Goal: Check status: Check status

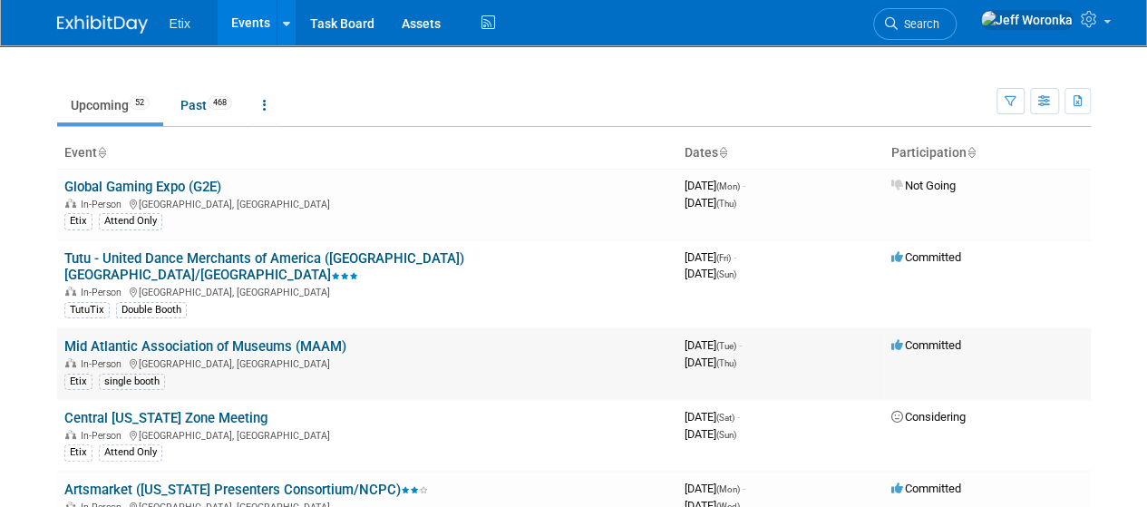
click at [314, 338] on link "Mid Atlantic Association of Museums (MAAM)" at bounding box center [205, 346] width 282 height 16
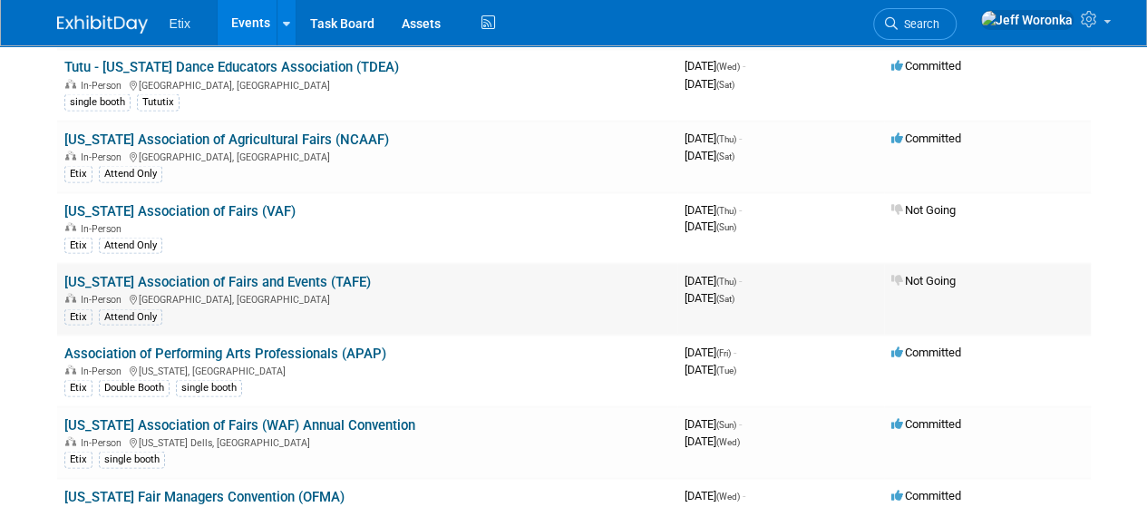
scroll to position [1723, 0]
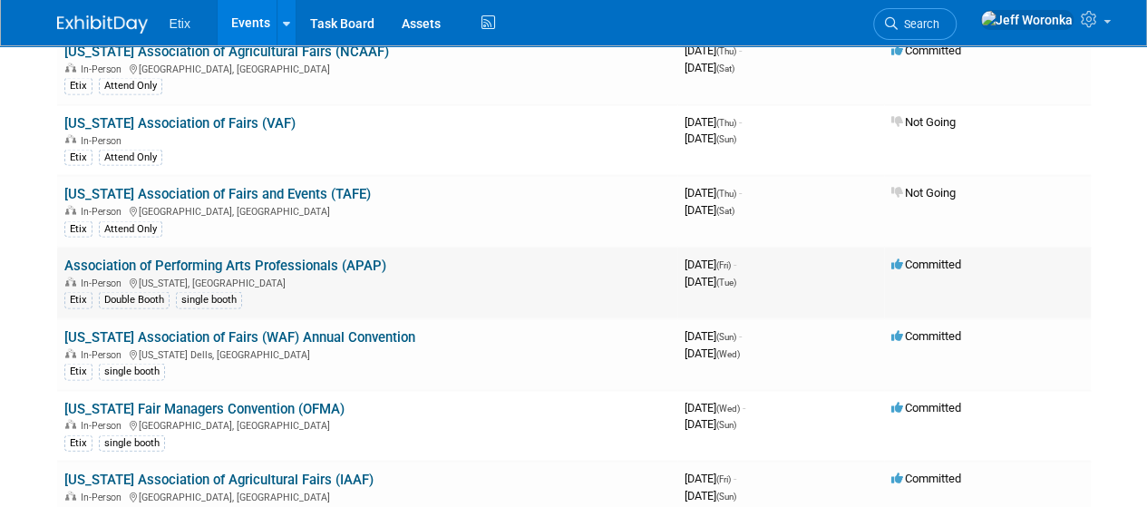
click at [306, 258] on link "Association of Performing Arts Professionals (APAP)" at bounding box center [225, 266] width 322 height 16
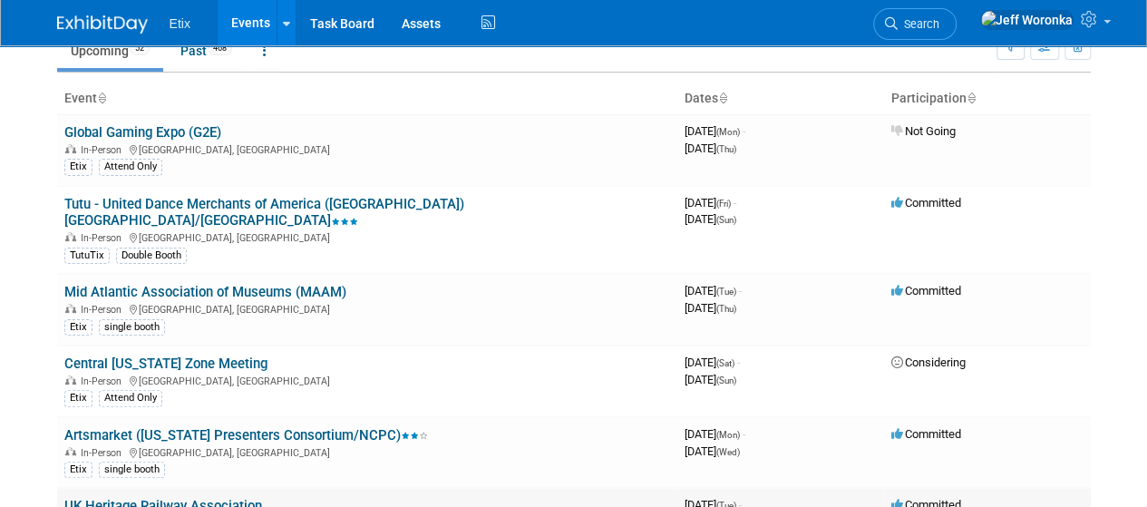
scroll to position [0, 0]
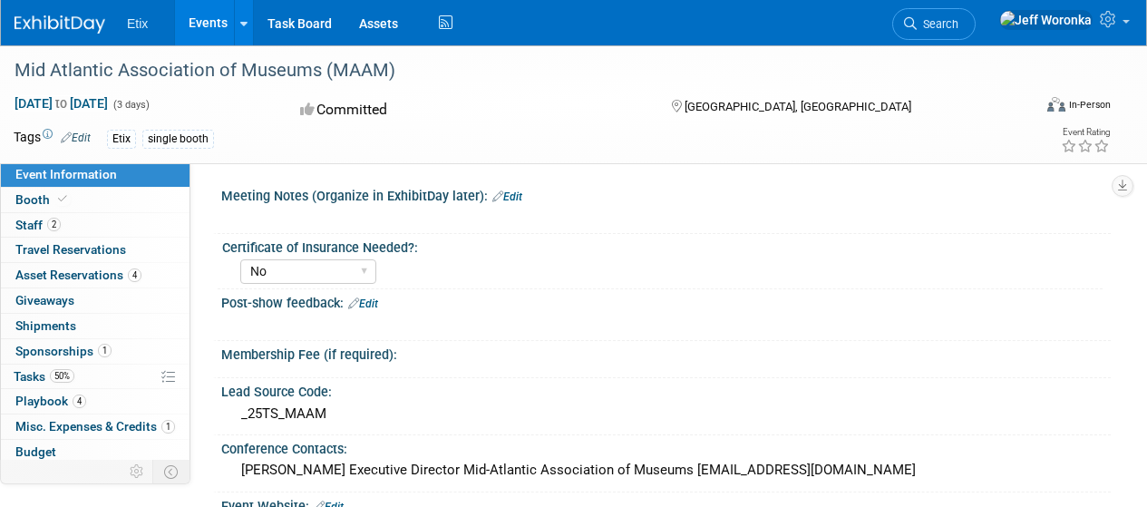
select select "No"
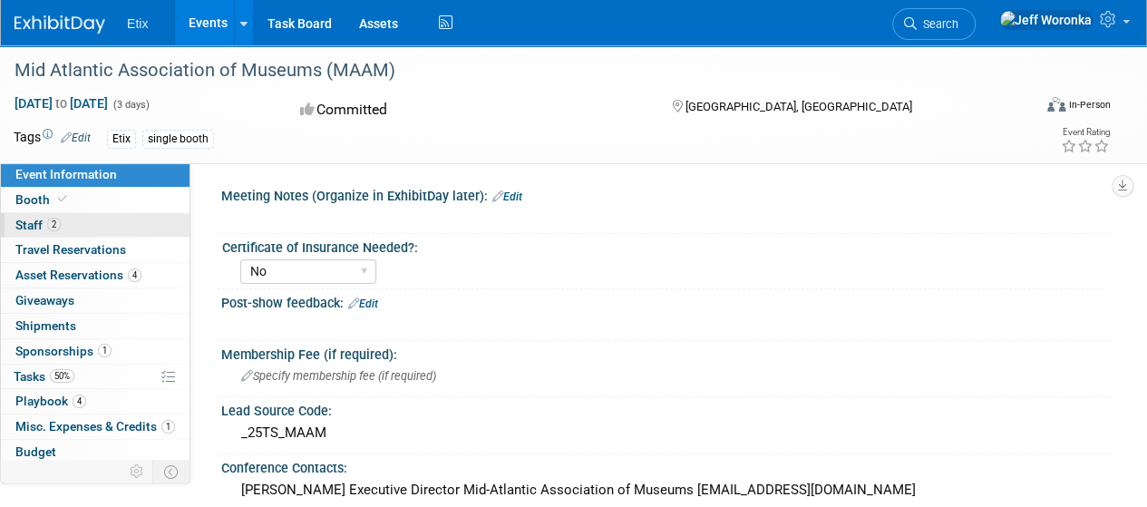
click at [111, 216] on link "2 Staff 2" at bounding box center [95, 225] width 189 height 24
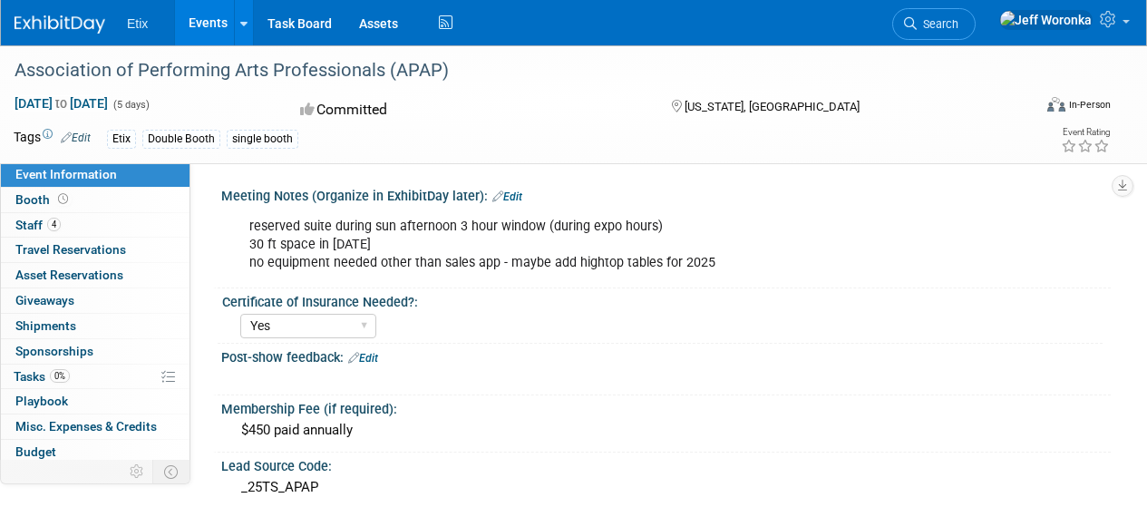
select select "Yes"
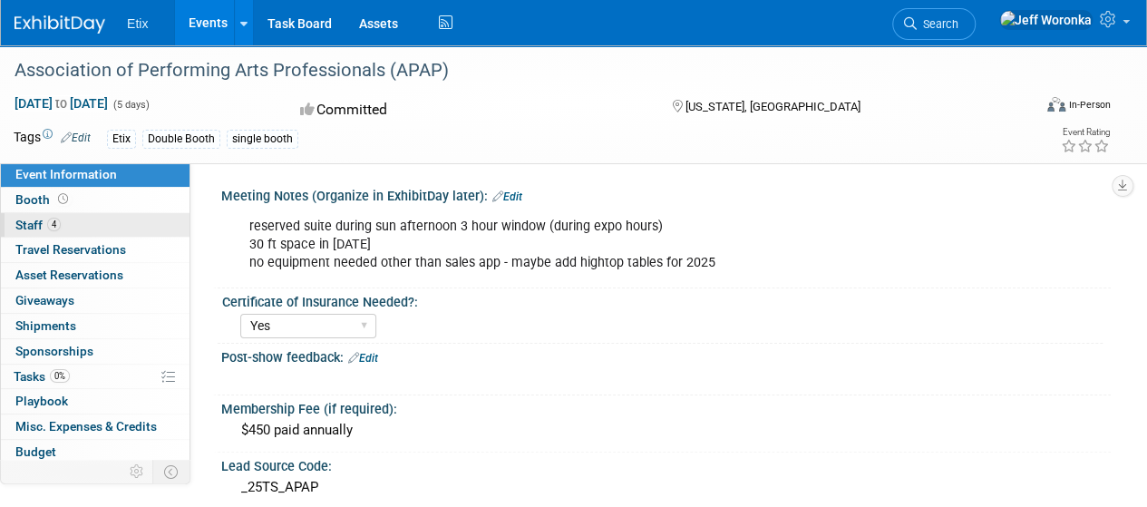
click at [103, 217] on link "4 Staff 4" at bounding box center [95, 225] width 189 height 24
